Goal: Information Seeking & Learning: Learn about a topic

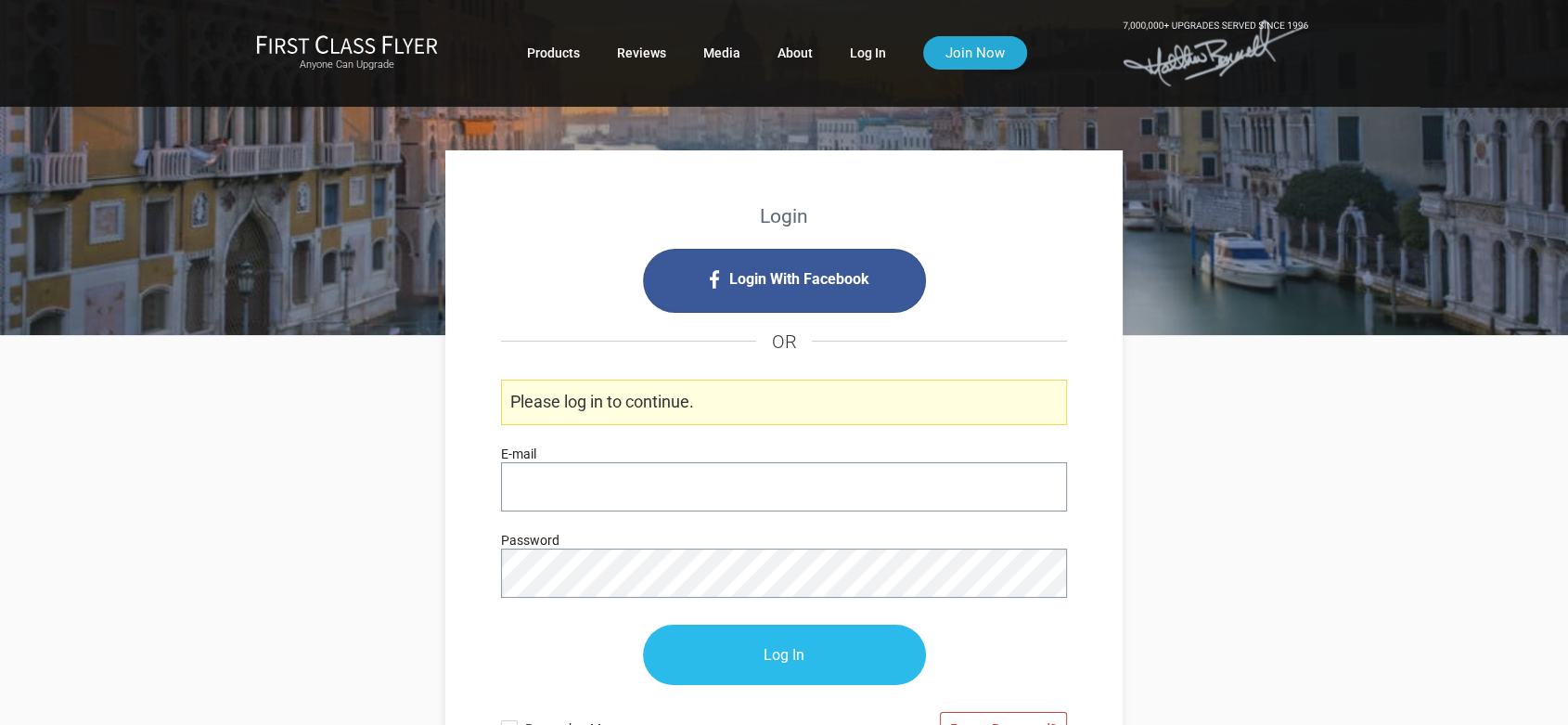
type input "[PERSON_NAME][EMAIL_ADDRESS][DOMAIN_NAME]"
click at [805, 640] on input "Log In" at bounding box center [784, 655] width 283 height 60
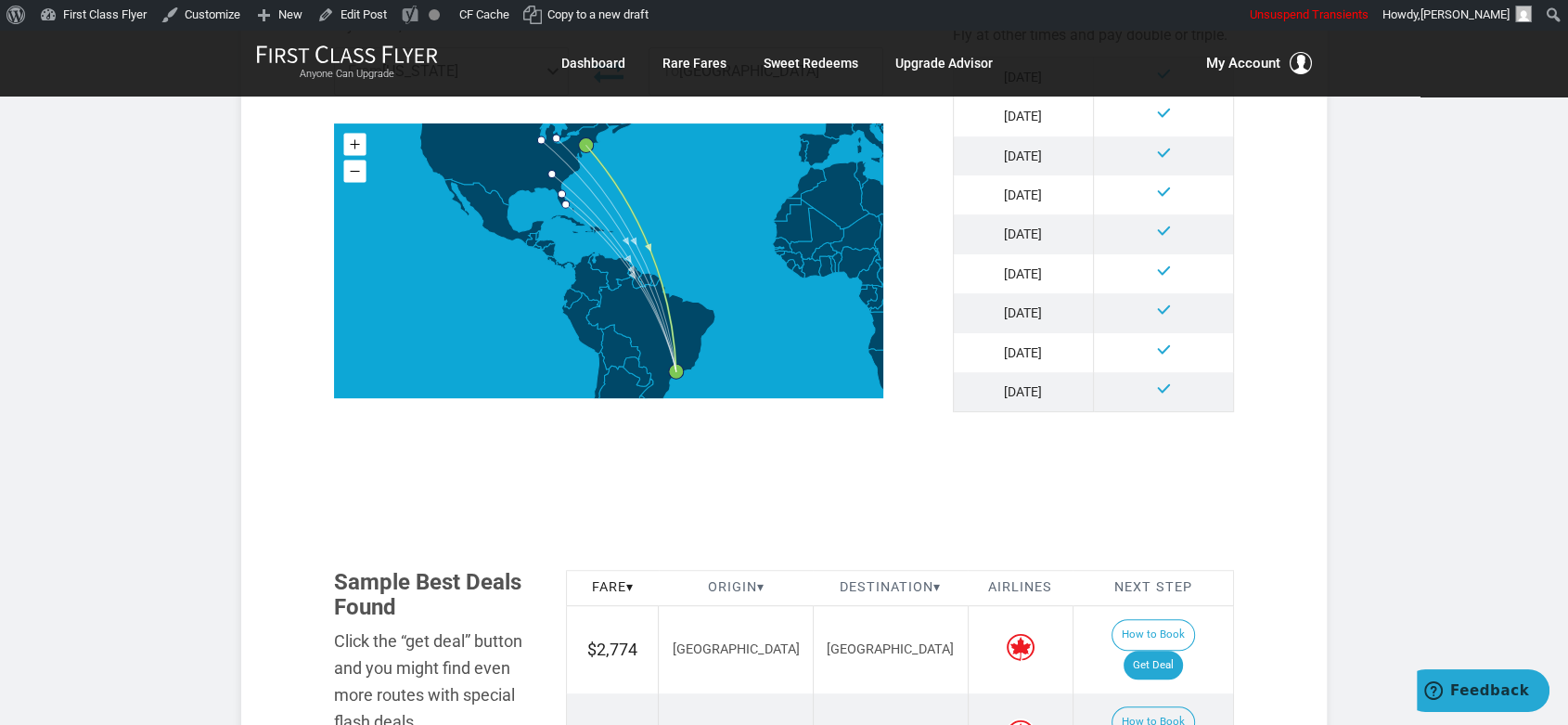
scroll to position [969, 0]
